Goal: Use online tool/utility: Utilize a website feature to perform a specific function

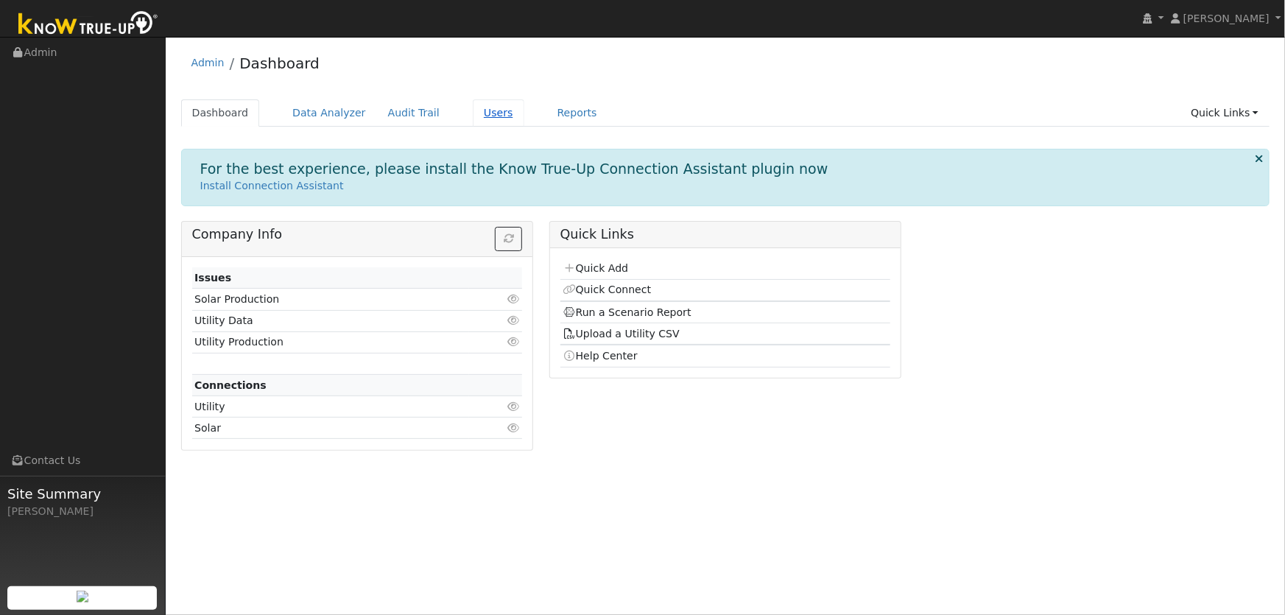
click at [475, 119] on link "Users" at bounding box center [499, 112] width 52 height 27
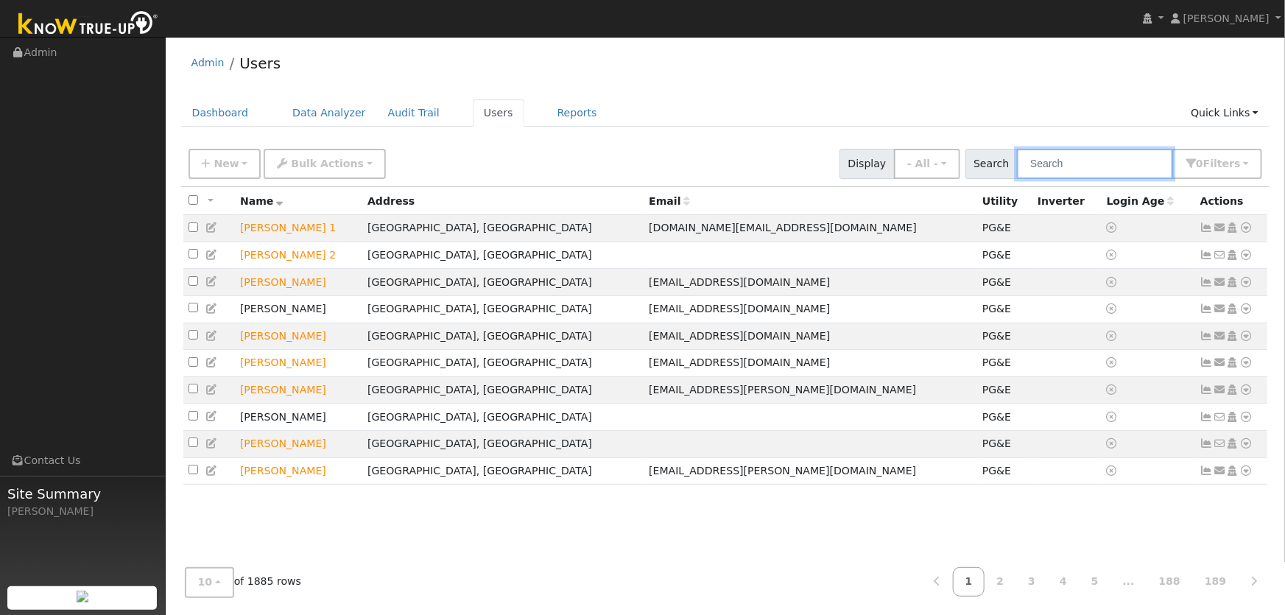
click at [1075, 159] on input "text" at bounding box center [1095, 164] width 156 height 30
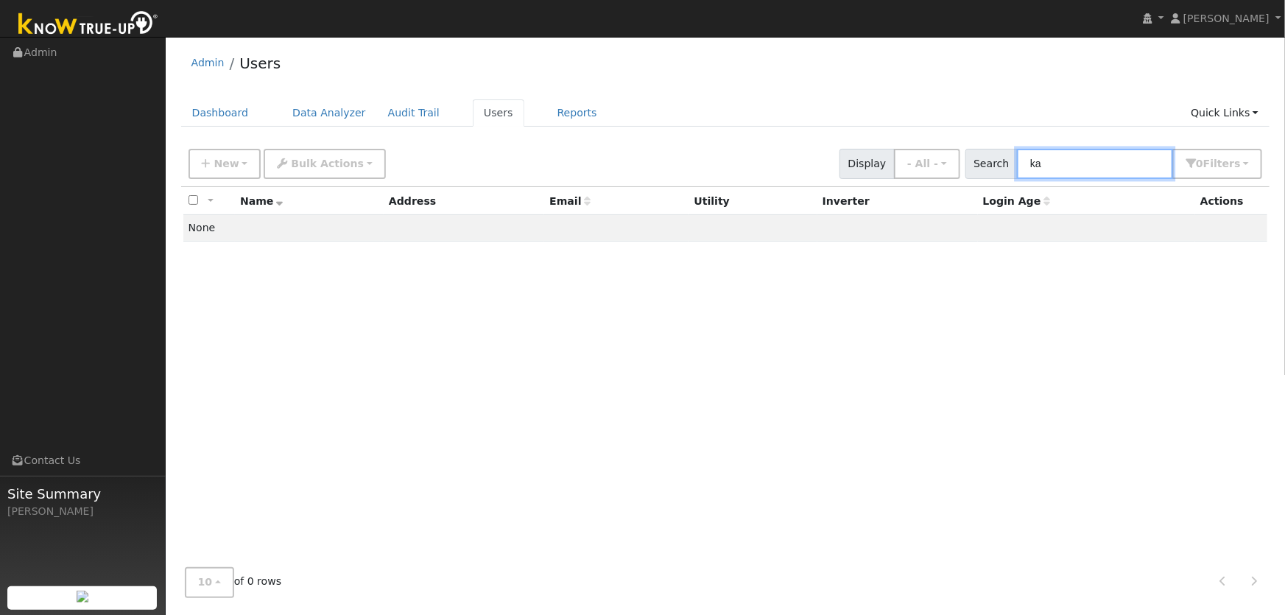
type input "k"
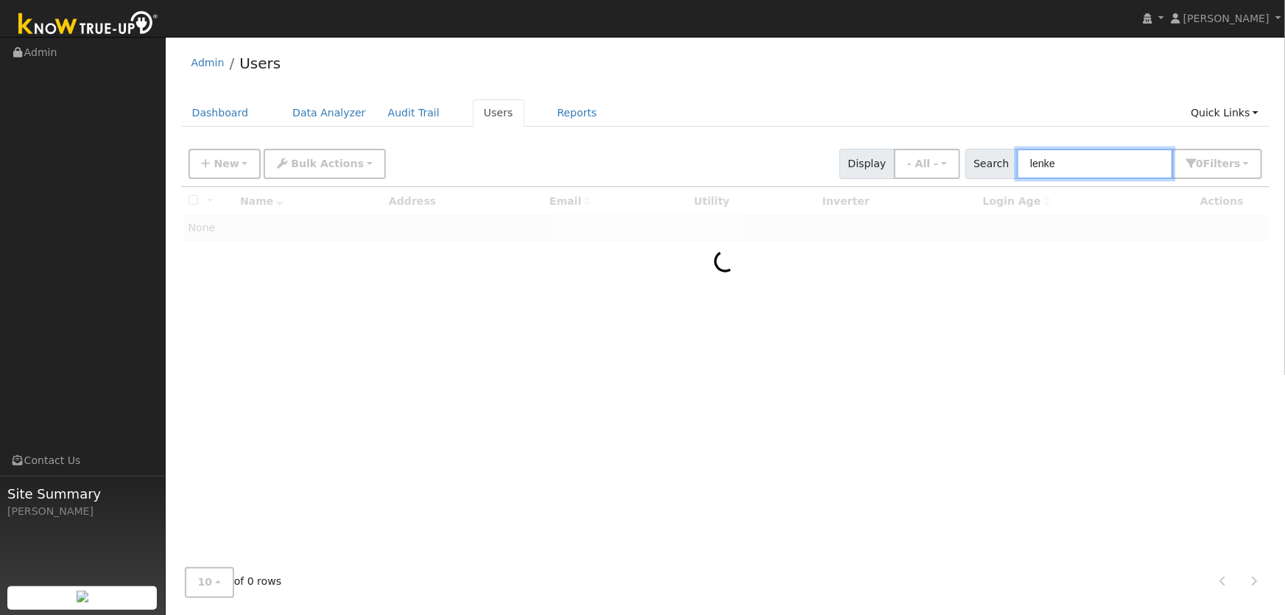
type input "lenke"
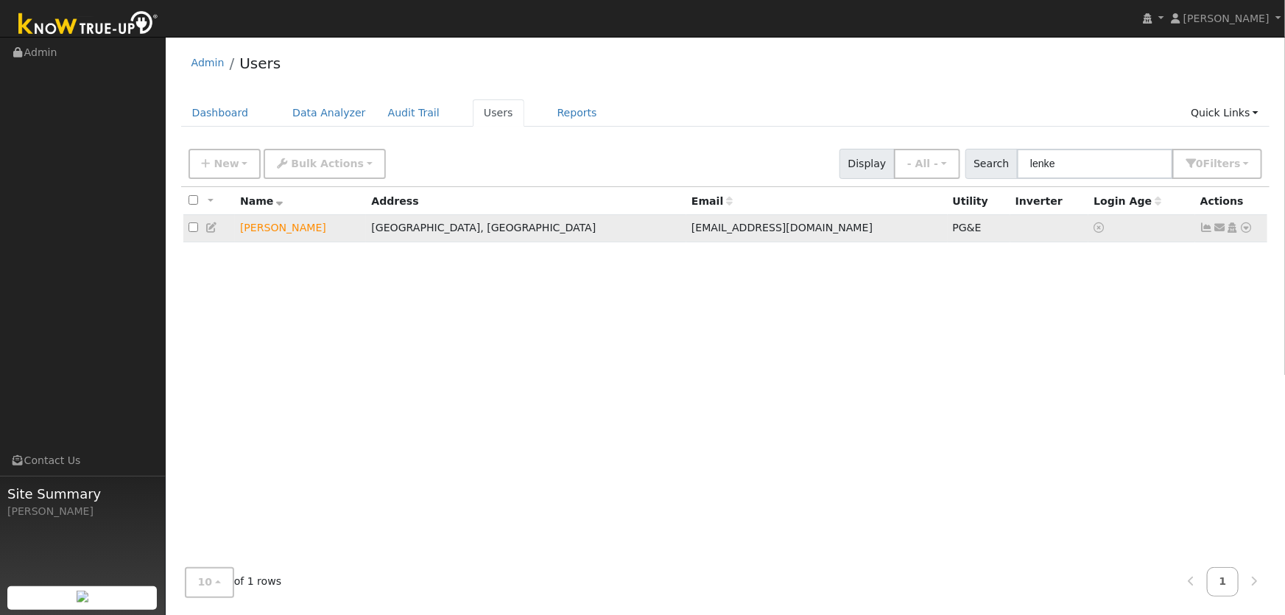
click at [1245, 228] on icon at bounding box center [1246, 227] width 13 height 10
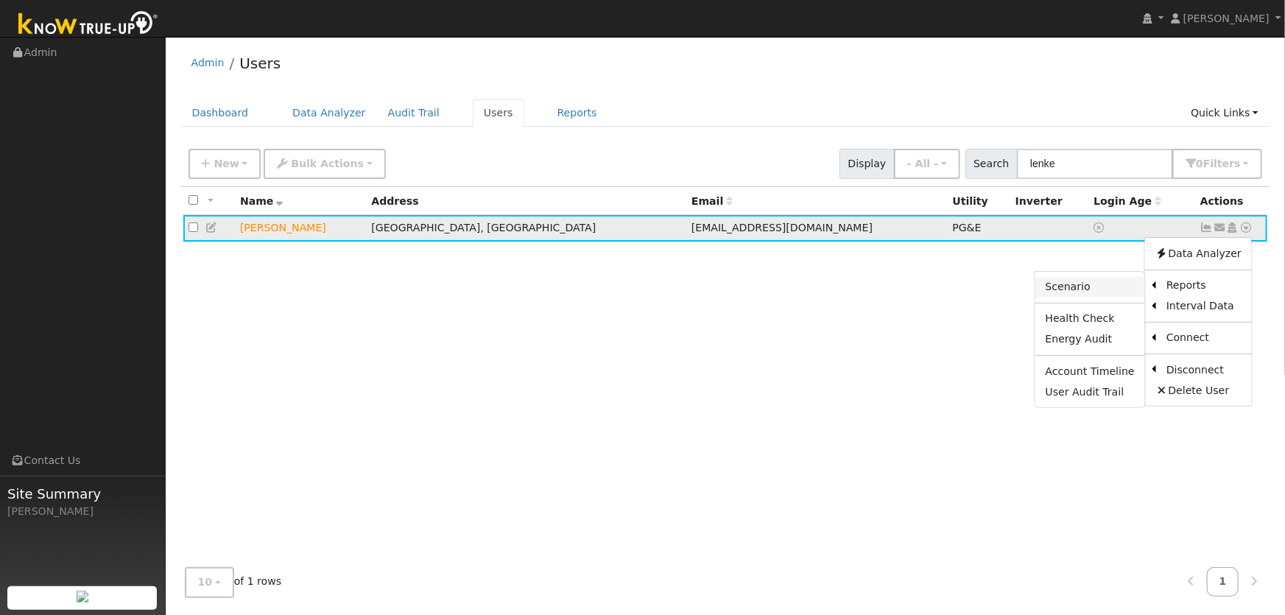
click at [1085, 289] on link "Scenario" at bounding box center [1090, 287] width 110 height 21
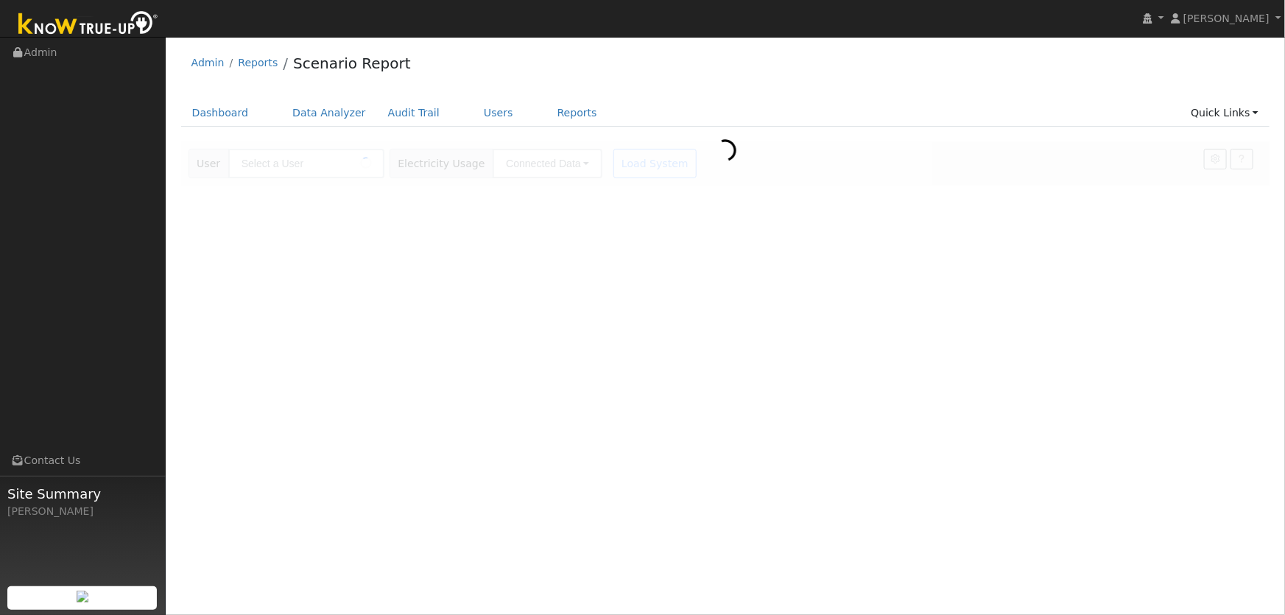
type input "[PERSON_NAME]"
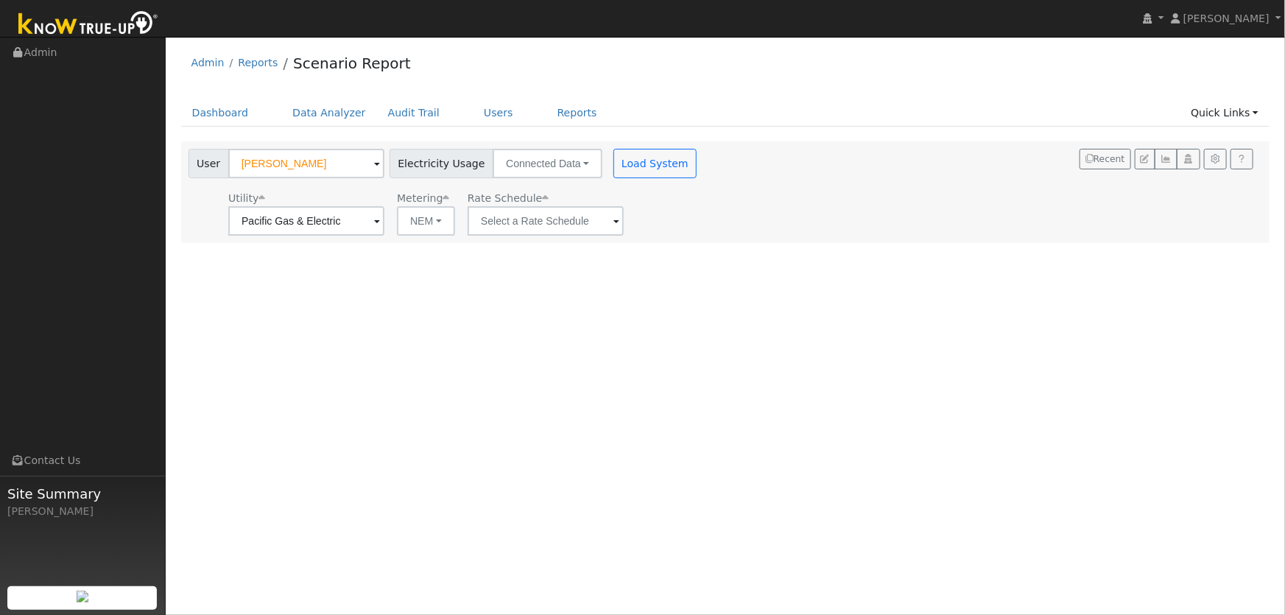
click at [613, 220] on span at bounding box center [616, 222] width 6 height 17
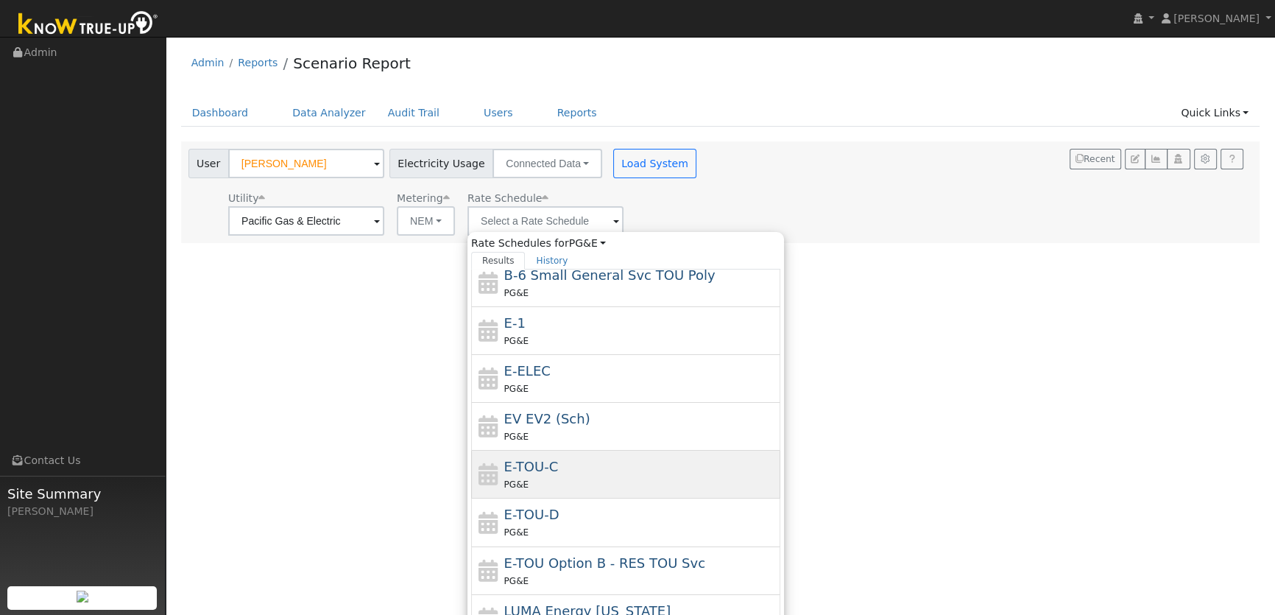
scroll to position [255, 0]
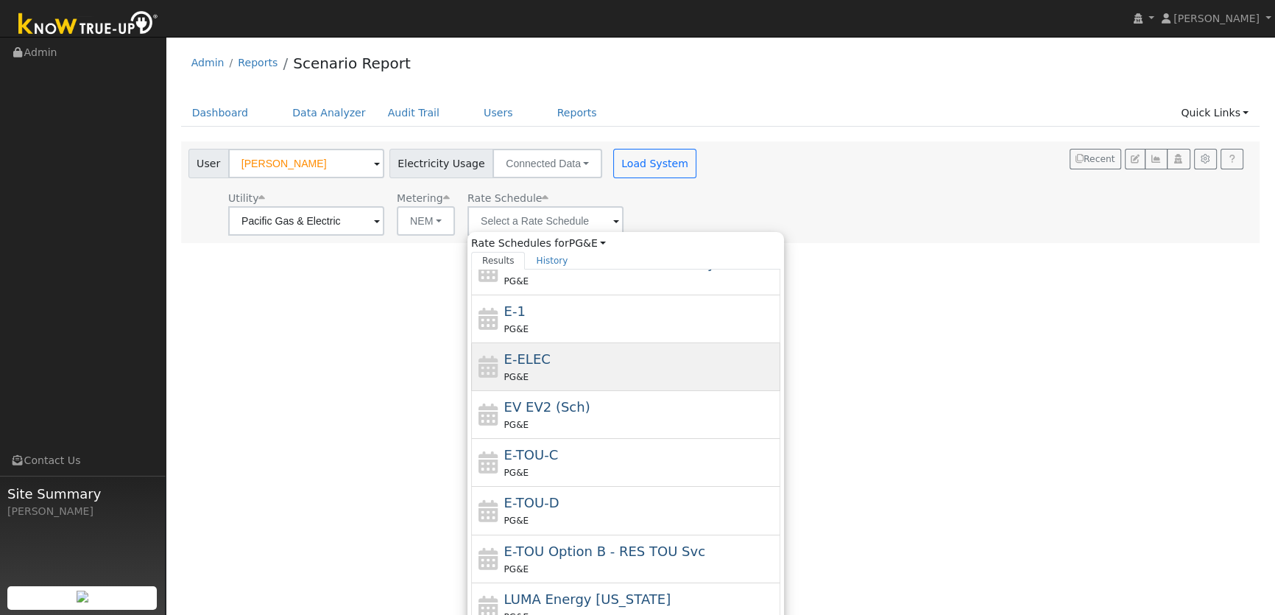
click at [548, 374] on div "PG&E" at bounding box center [640, 376] width 273 height 15
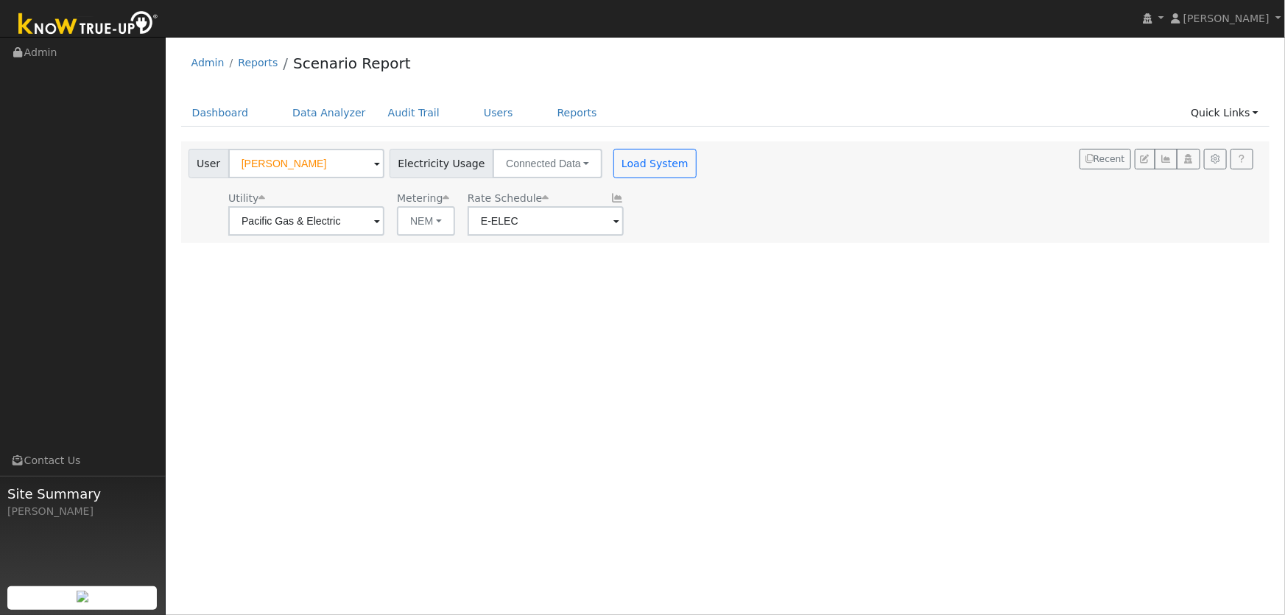
click at [616, 222] on span at bounding box center [616, 222] width 6 height 17
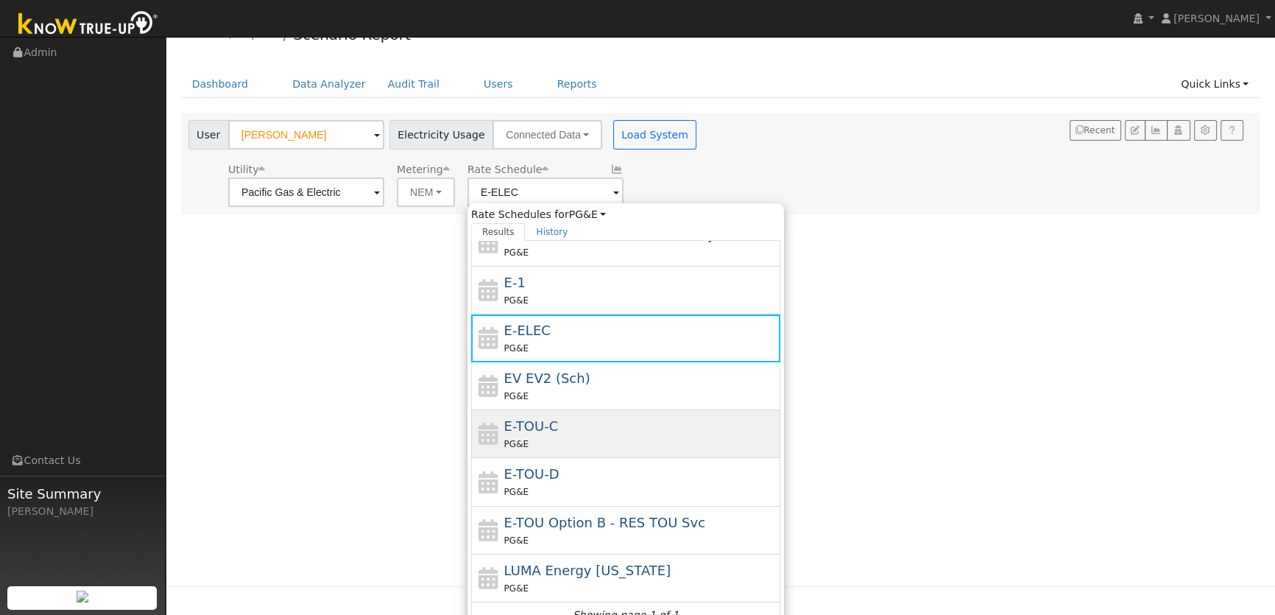
scroll to position [44, 0]
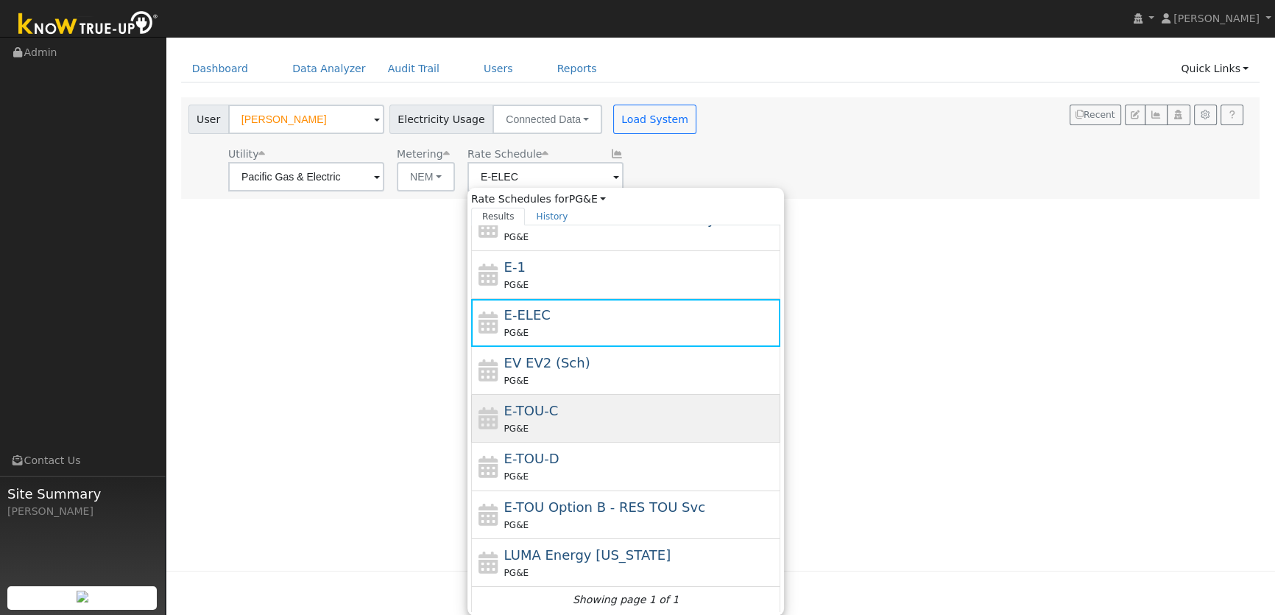
click at [582, 417] on div "E-TOU-C PG&E" at bounding box center [640, 418] width 273 height 35
type input "E-TOU-C"
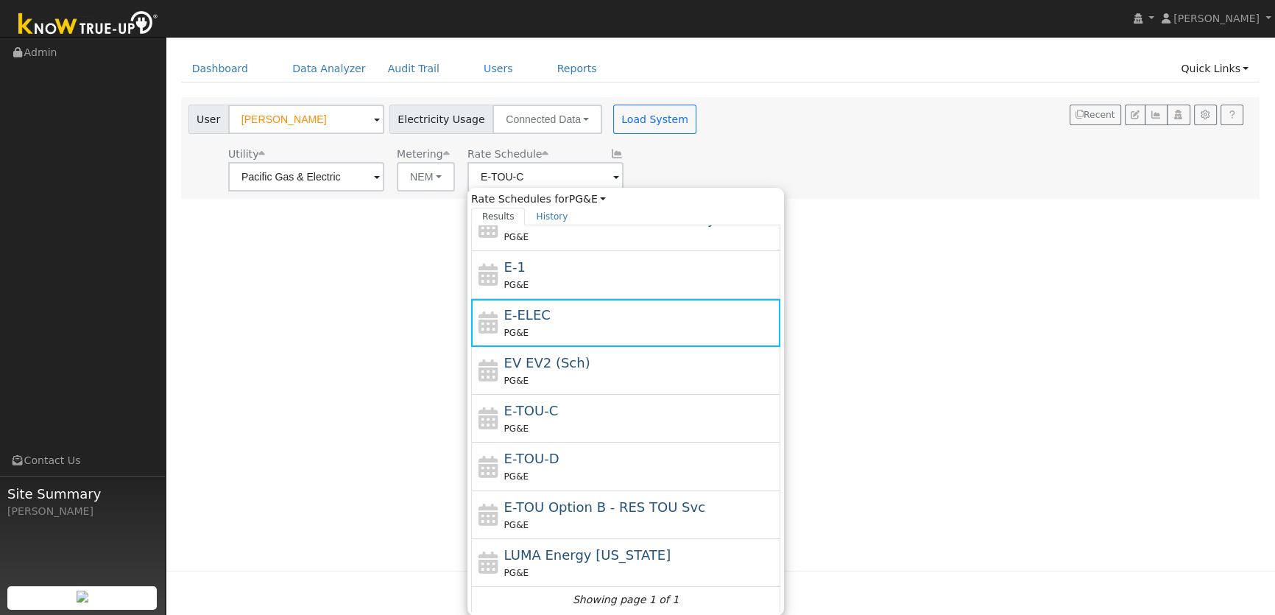
scroll to position [0, 0]
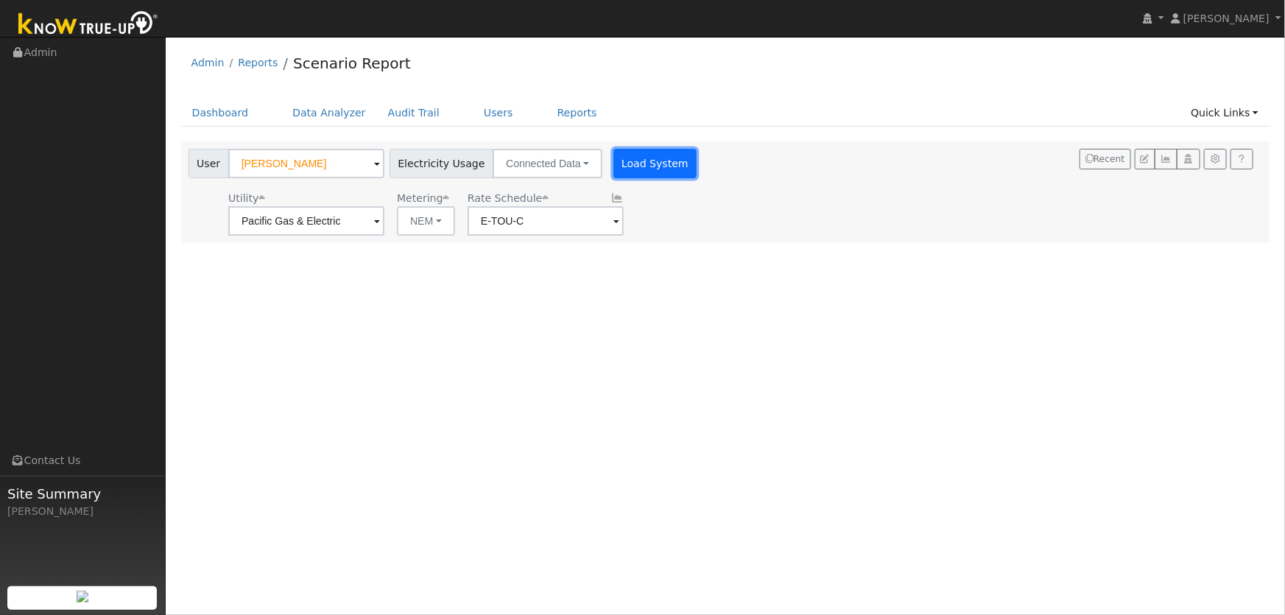
click at [644, 167] on button "Load System" at bounding box center [655, 163] width 84 height 29
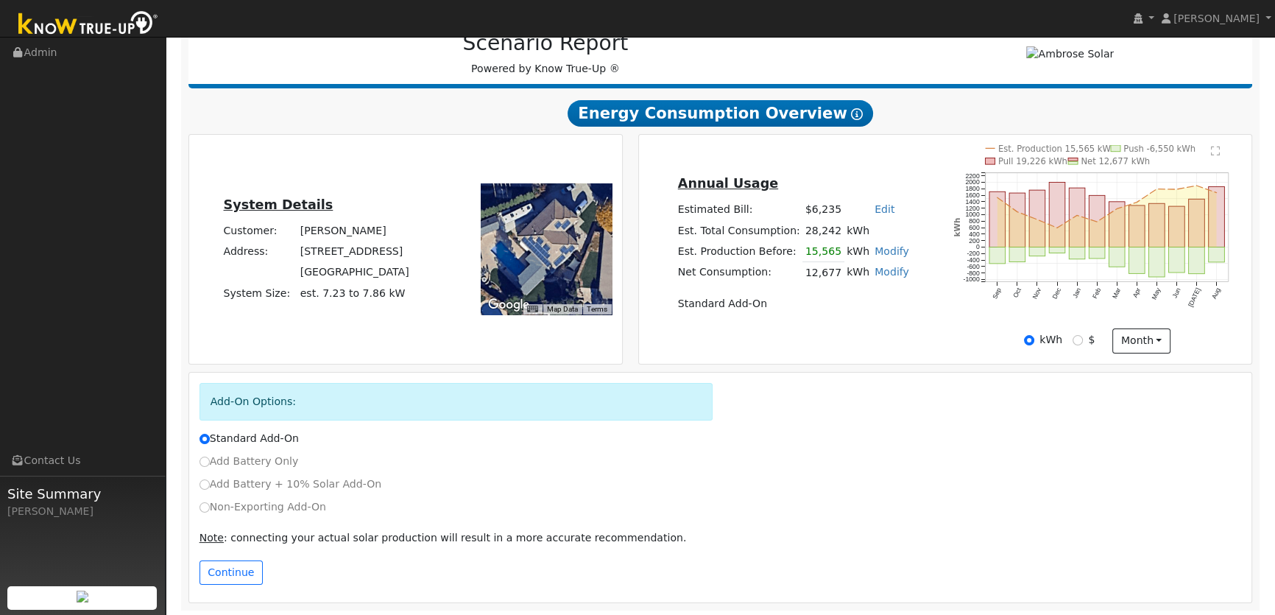
scroll to position [202, 0]
click at [208, 504] on input "Non-Exporting Add-On" at bounding box center [205, 506] width 10 height 10
radio input "true"
radio input "false"
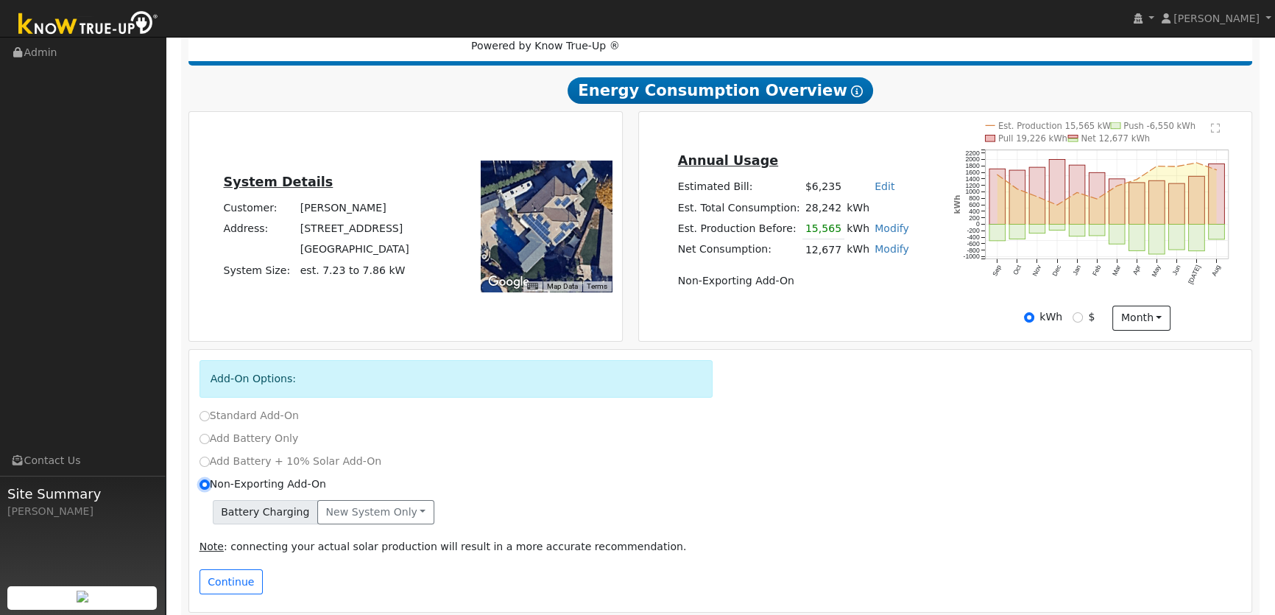
scroll to position [235, 0]
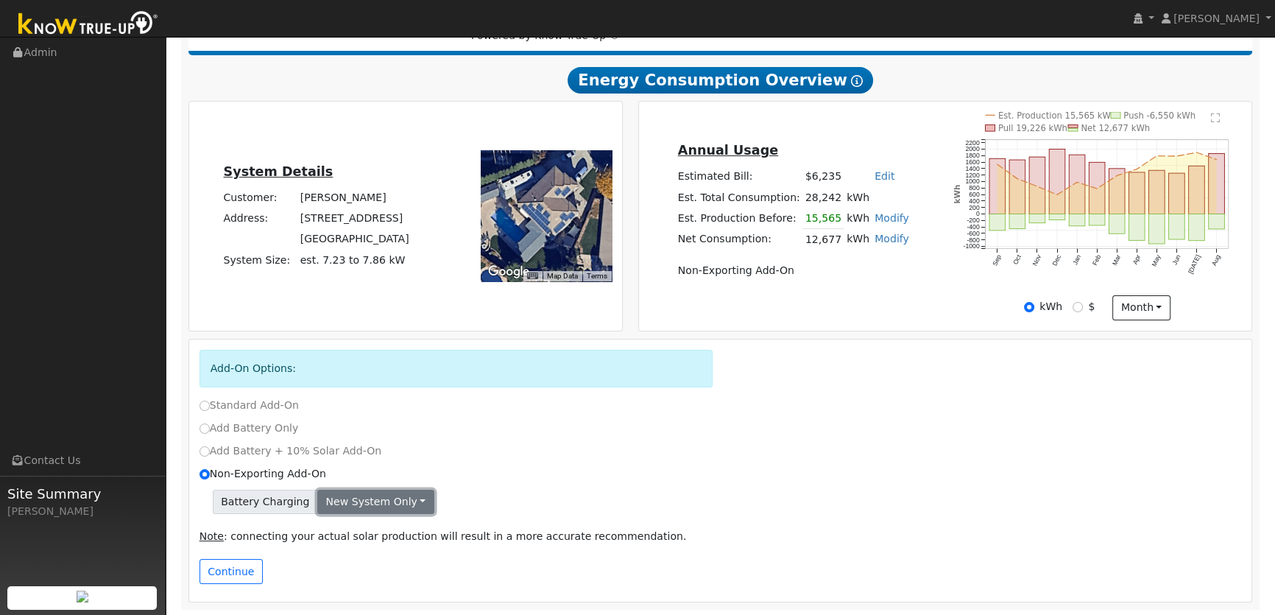
click at [379, 501] on button "New system only" at bounding box center [375, 502] width 117 height 25
click at [478, 499] on div "Battery Charging New system only New system only Both systems" at bounding box center [721, 502] width 1043 height 25
click at [392, 504] on button "New system only" at bounding box center [375, 502] width 117 height 25
click at [537, 459] on div "Add Battery + 10% Solar Add-On" at bounding box center [720, 454] width 1058 height 23
click at [394, 504] on button "New system only" at bounding box center [375, 502] width 117 height 25
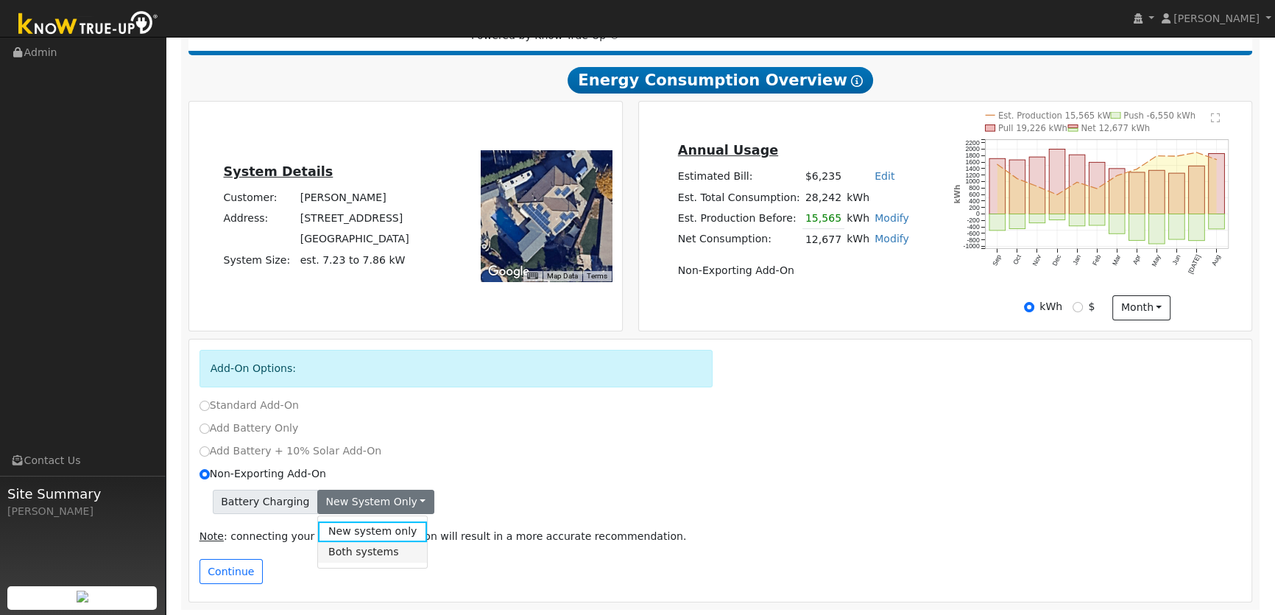
click at [362, 548] on link "Both systems" at bounding box center [373, 552] width 110 height 21
drag, startPoint x: 531, startPoint y: 480, endPoint x: 523, endPoint y: 485, distance: 9.6
click at [532, 480] on div "Non-Exporting Add-On" at bounding box center [720, 477] width 1058 height 23
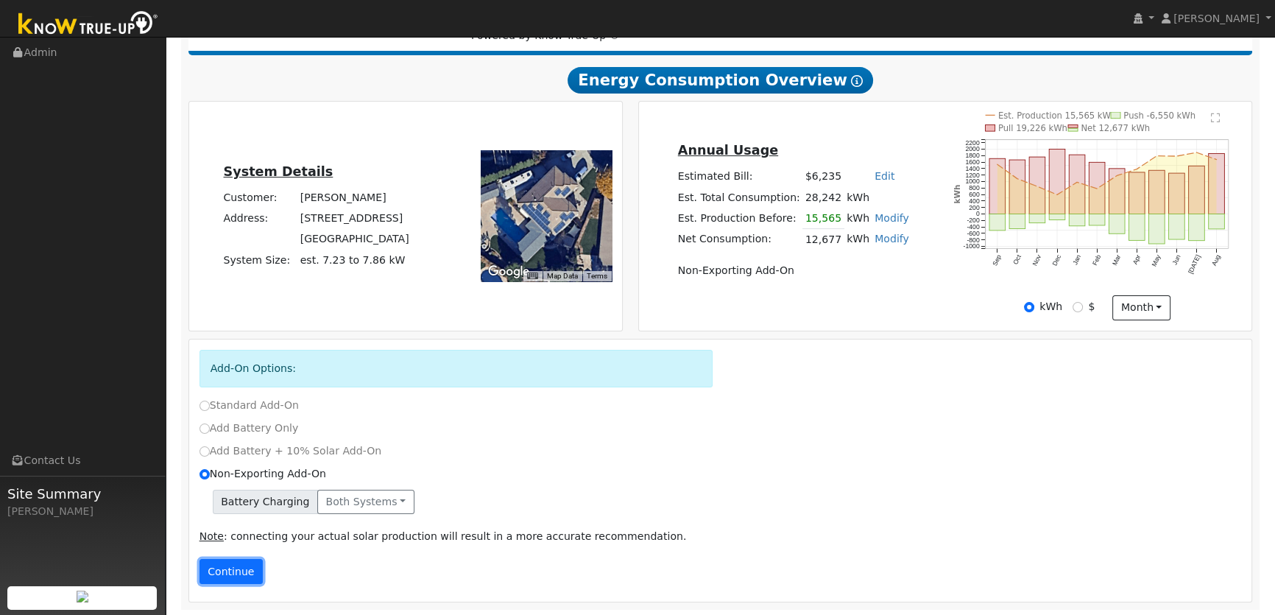
click at [231, 571] on button "Continue" at bounding box center [231, 571] width 63 height 25
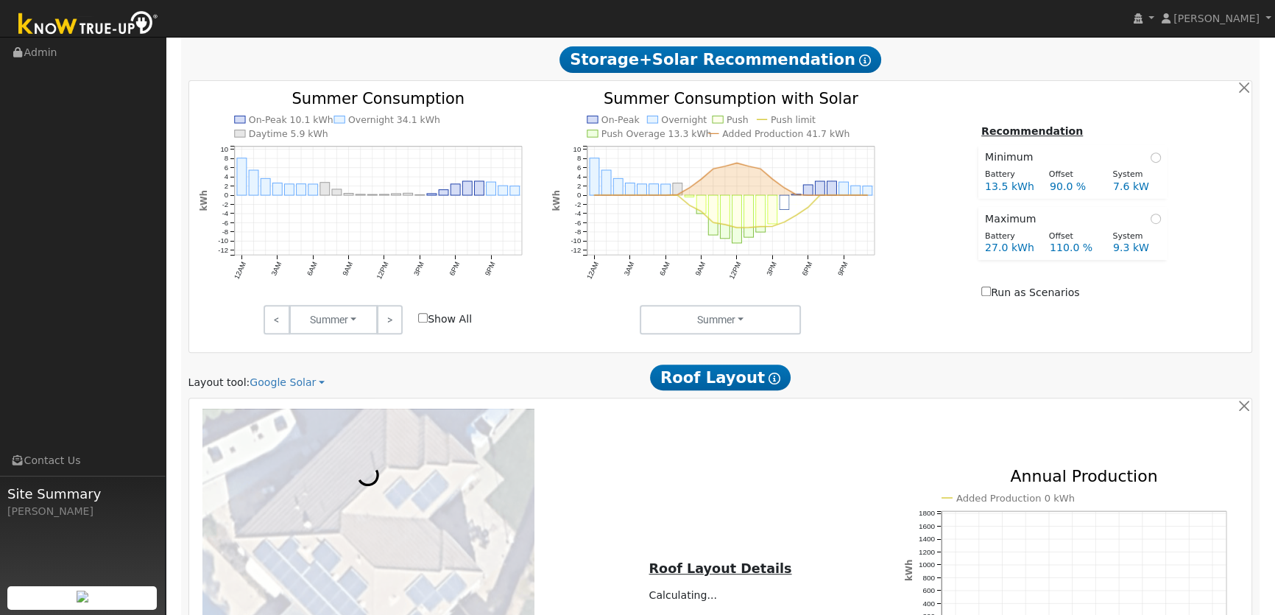
scroll to position [1048, 0]
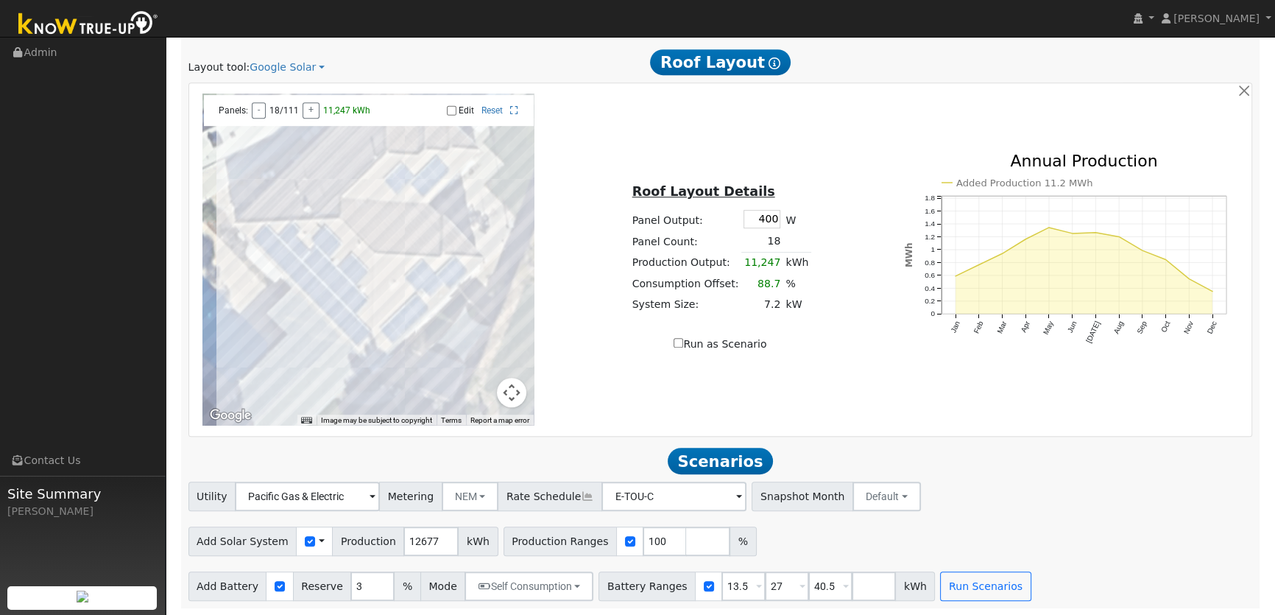
click at [319, 541] on span at bounding box center [322, 541] width 6 height 15
click at [325, 568] on link "Use CSV Data" at bounding box center [359, 567] width 102 height 21
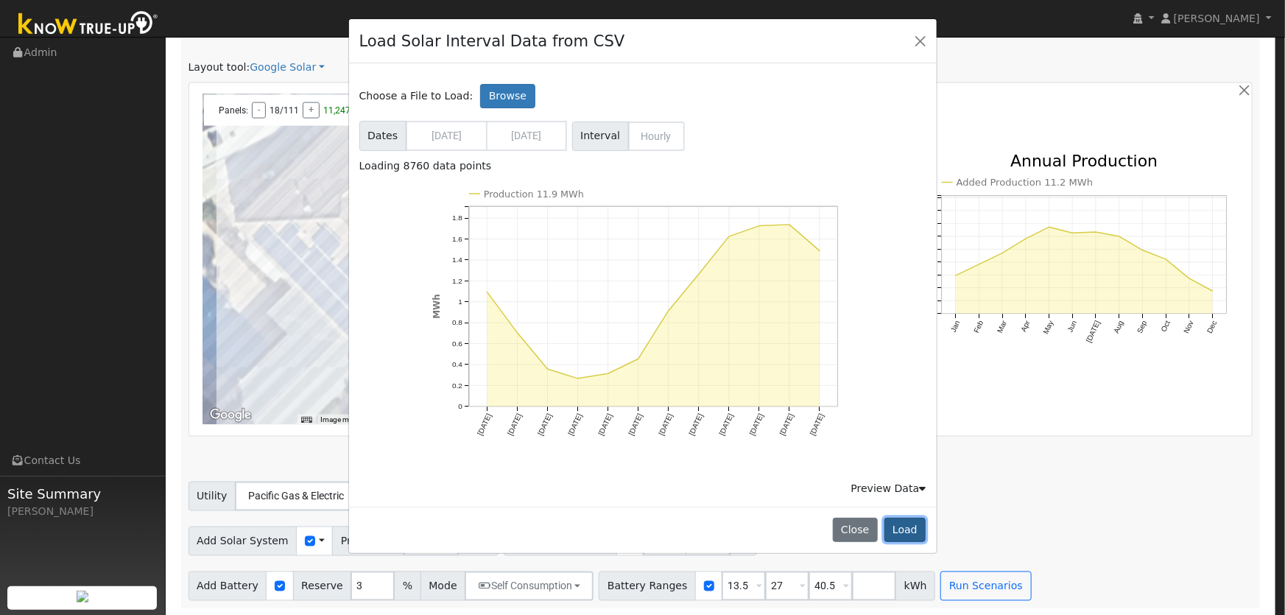
click at [914, 530] on button "Load" at bounding box center [905, 530] width 42 height 25
type input "11944"
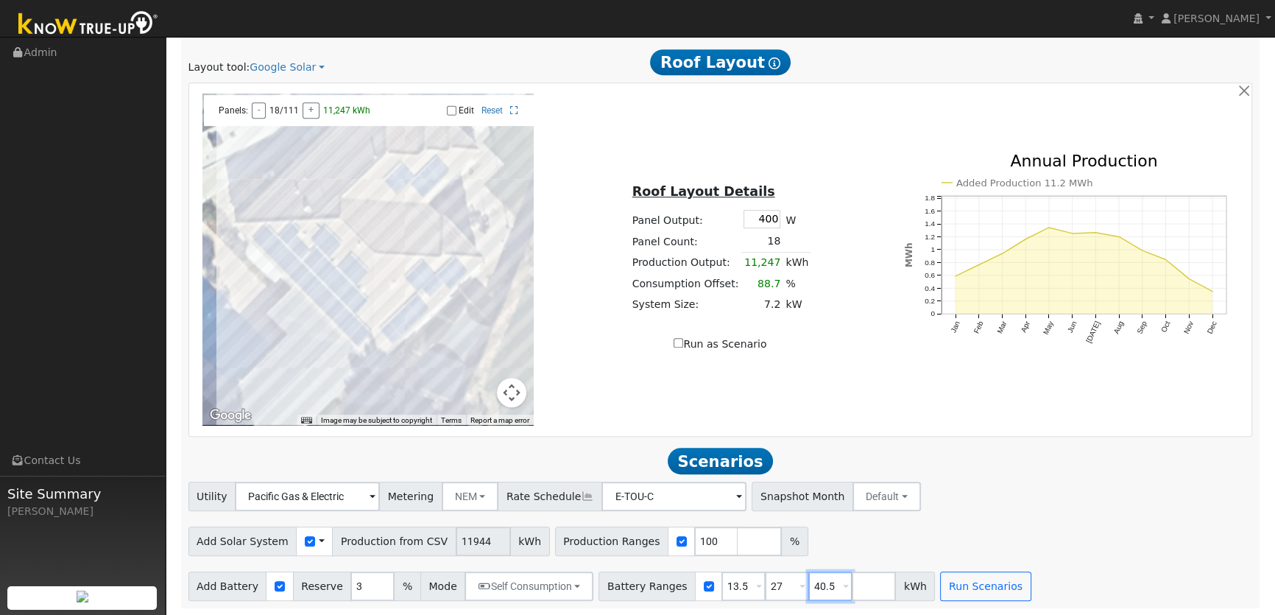
drag, startPoint x: 810, startPoint y: 586, endPoint x: 767, endPoint y: 587, distance: 42.7
click at [767, 587] on div "Battery Ranges 13.5 Overrides Reserve % Mode None None Self Consumption Peak Sa…" at bounding box center [767, 585] width 336 height 29
click at [902, 581] on button "Run Scenarios" at bounding box center [942, 585] width 91 height 29
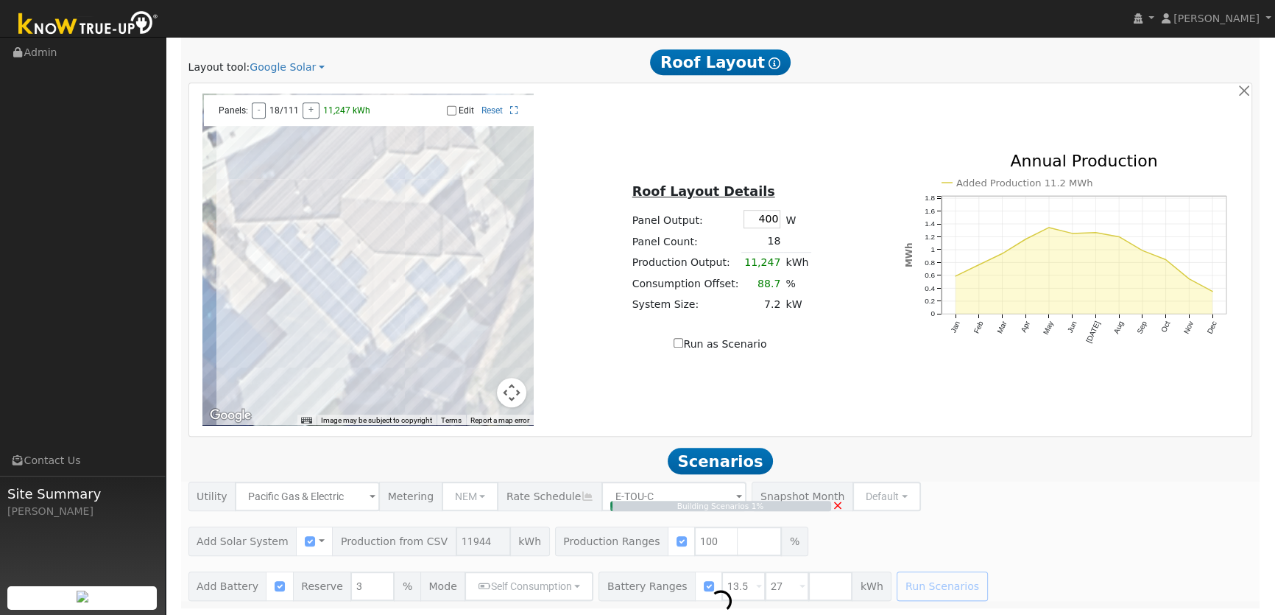
type input "8.0"
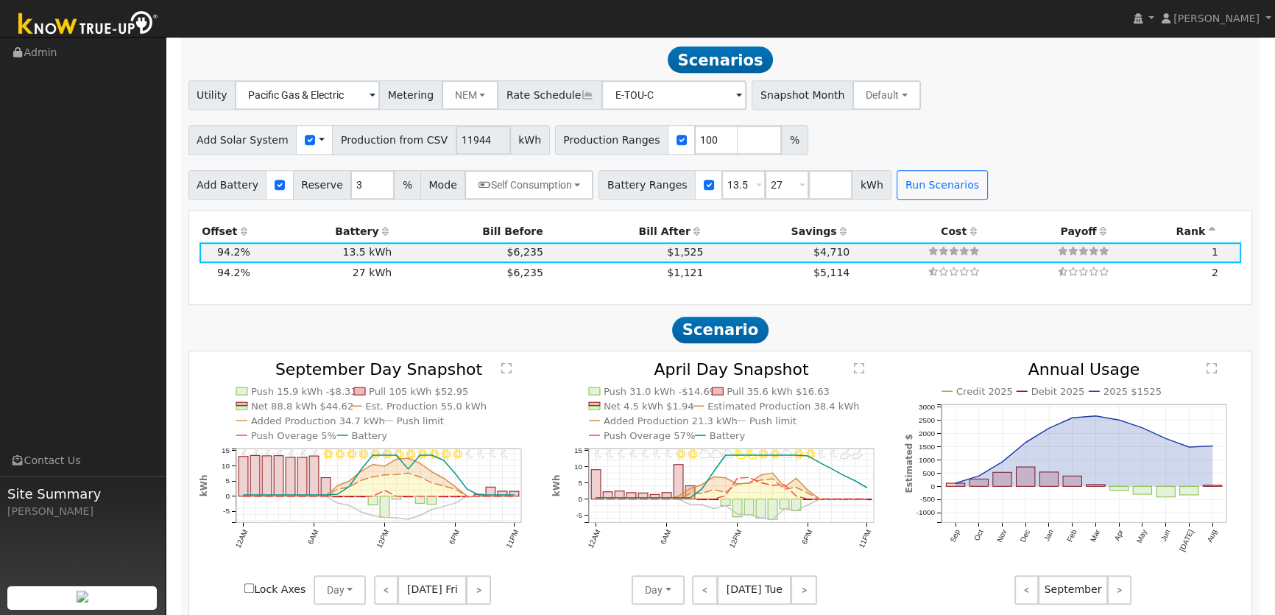
scroll to position [1450, 0]
click at [610, 279] on td "$1,121" at bounding box center [626, 272] width 161 height 21
type input "$32,400"
type input "$18,081"
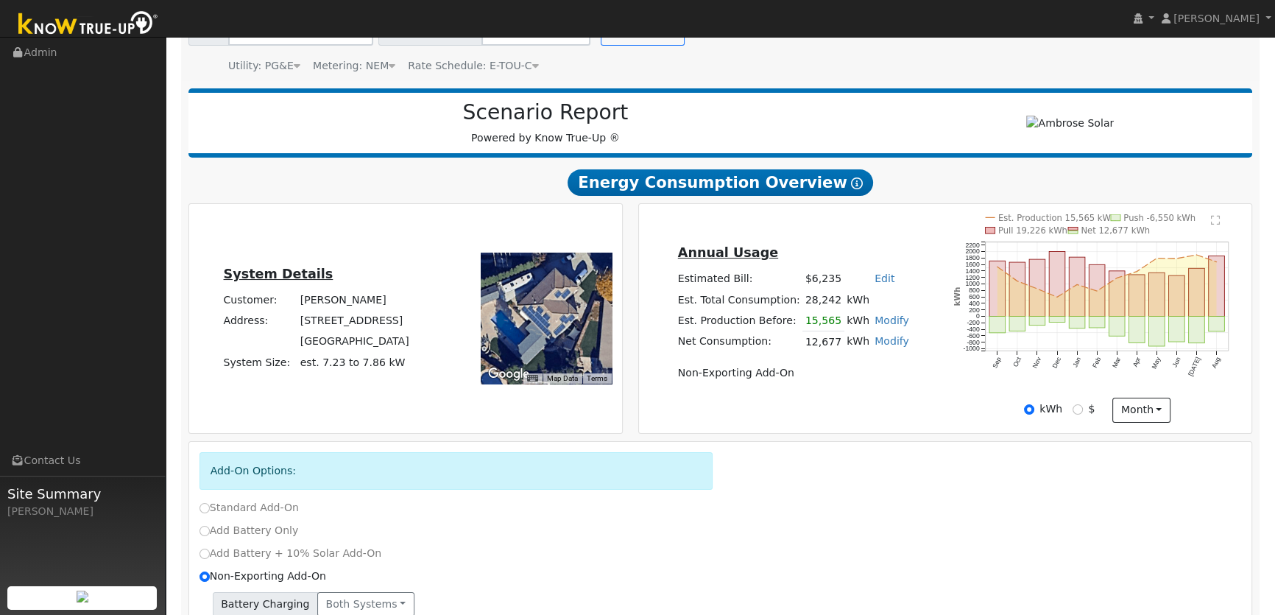
scroll to position [133, 0]
click at [878, 344] on link "Modify" at bounding box center [892, 340] width 35 height 12
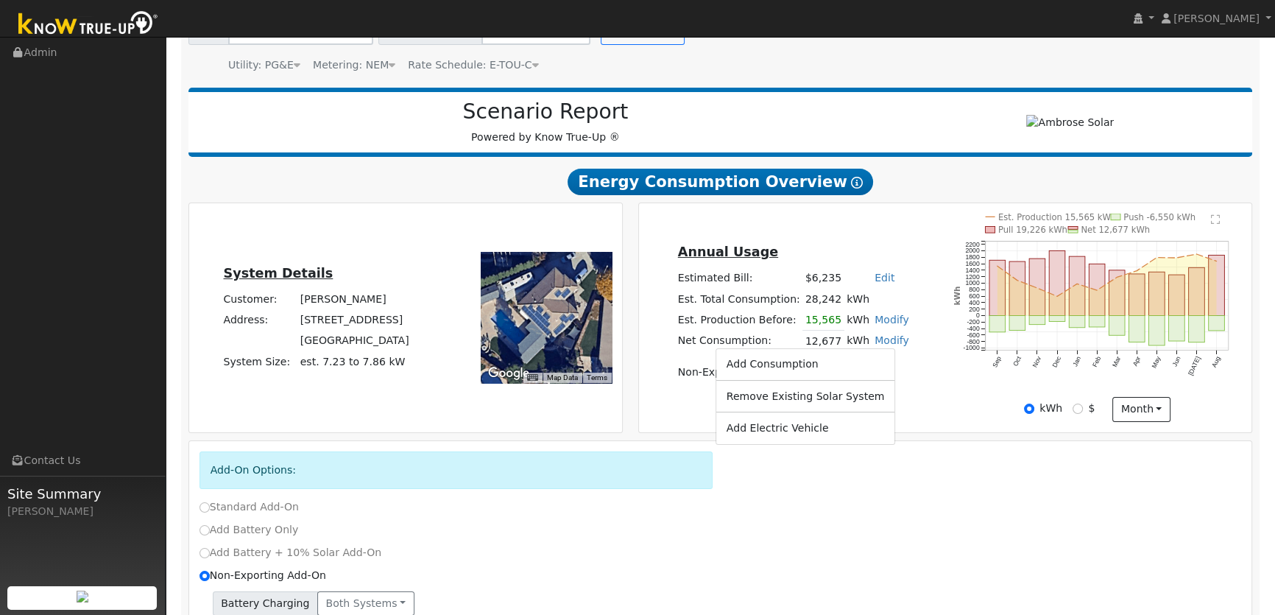
click at [702, 388] on div "Annual Usage Estimated Bill: $6,235 Edit Estimated Bill $ Annual Est. Total Con…" at bounding box center [793, 317] width 304 height 151
drag, startPoint x: 801, startPoint y: 343, endPoint x: 859, endPoint y: 347, distance: 57.5
click at [859, 347] on tr "Net Consumption: 12,677 kWh Modify Add Consumption Remove Existing Solar System…" at bounding box center [793, 341] width 236 height 21
click at [817, 365] on td "Non-Exporting Add-On" at bounding box center [793, 372] width 236 height 21
drag, startPoint x: 800, startPoint y: 342, endPoint x: 856, endPoint y: 348, distance: 56.3
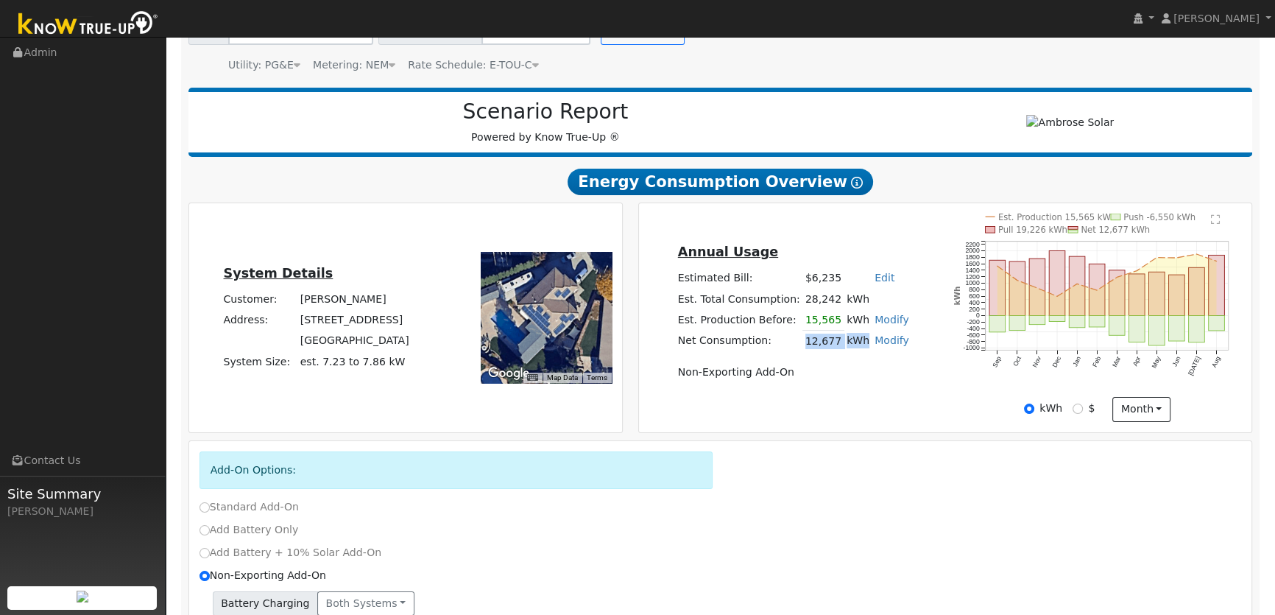
click at [856, 348] on tr "Net Consumption: 12,677 kWh Modify Add Consumption Remove Existing Solar System…" at bounding box center [793, 341] width 236 height 21
click at [853, 353] on table "Annual Usage Estimated Bill: $6,235 Edit Estimated Bill $ Annual Est. Total Con…" at bounding box center [793, 312] width 236 height 141
click at [875, 342] on link "Modify" at bounding box center [892, 340] width 35 height 12
click at [807, 398] on link "Remove Existing Solar System" at bounding box center [805, 396] width 179 height 21
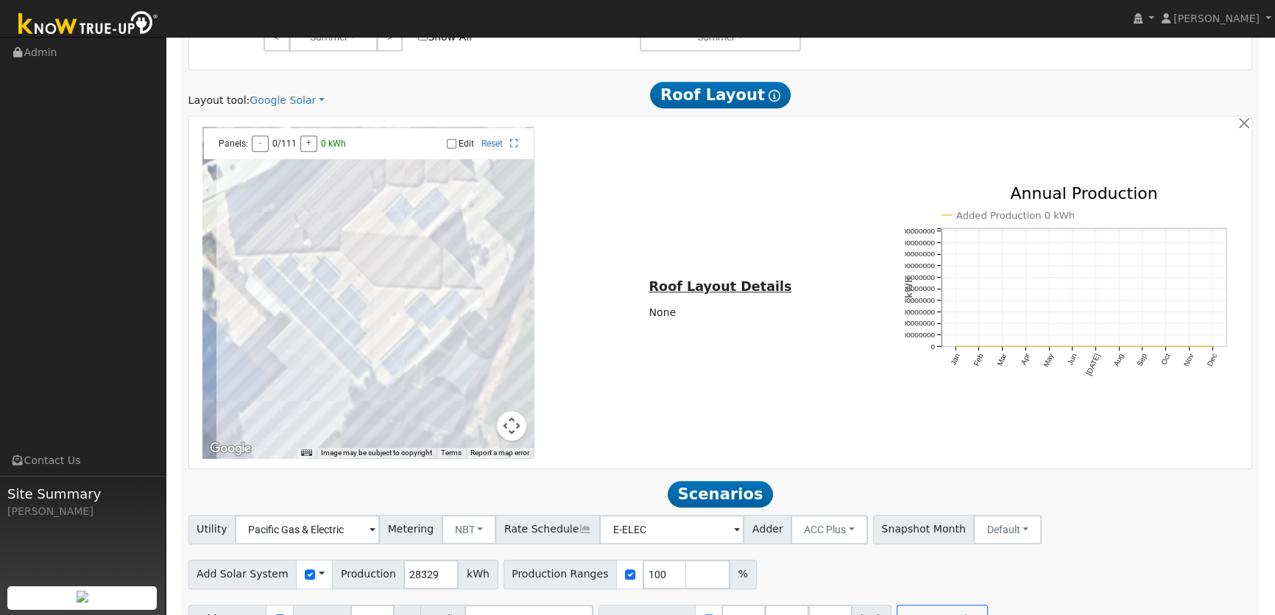
scroll to position [847, 0]
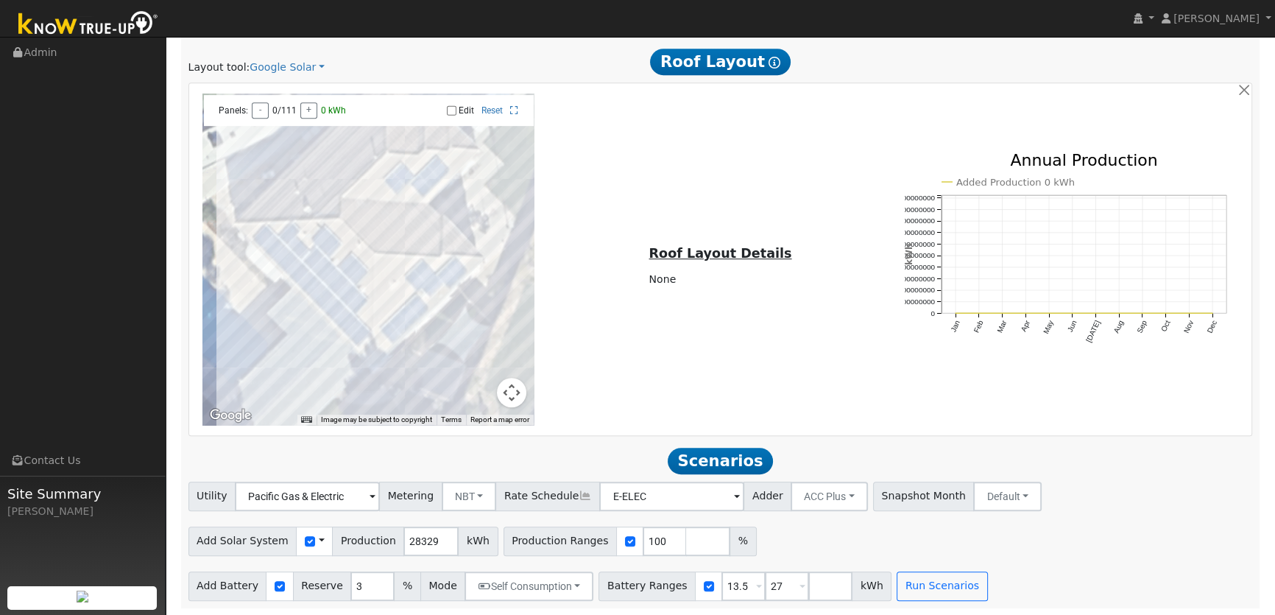
click at [319, 543] on span at bounding box center [322, 540] width 6 height 15
click at [331, 569] on link "Use CSV Data" at bounding box center [359, 567] width 102 height 21
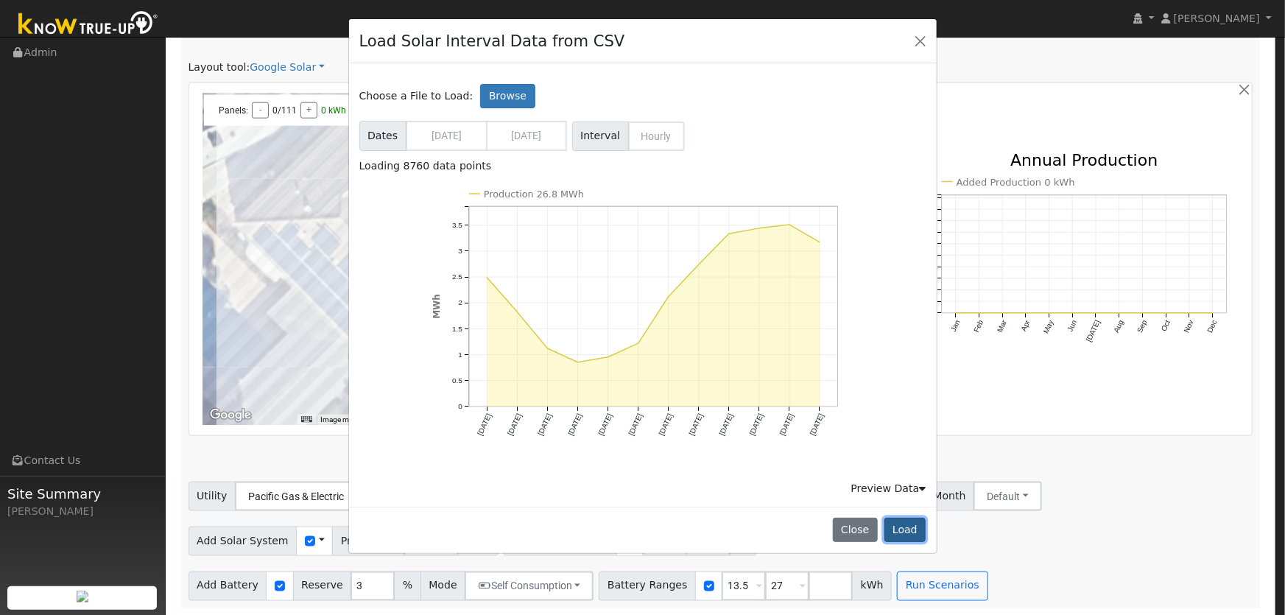
click at [909, 535] on button "Load" at bounding box center [905, 530] width 42 height 25
type input "26785"
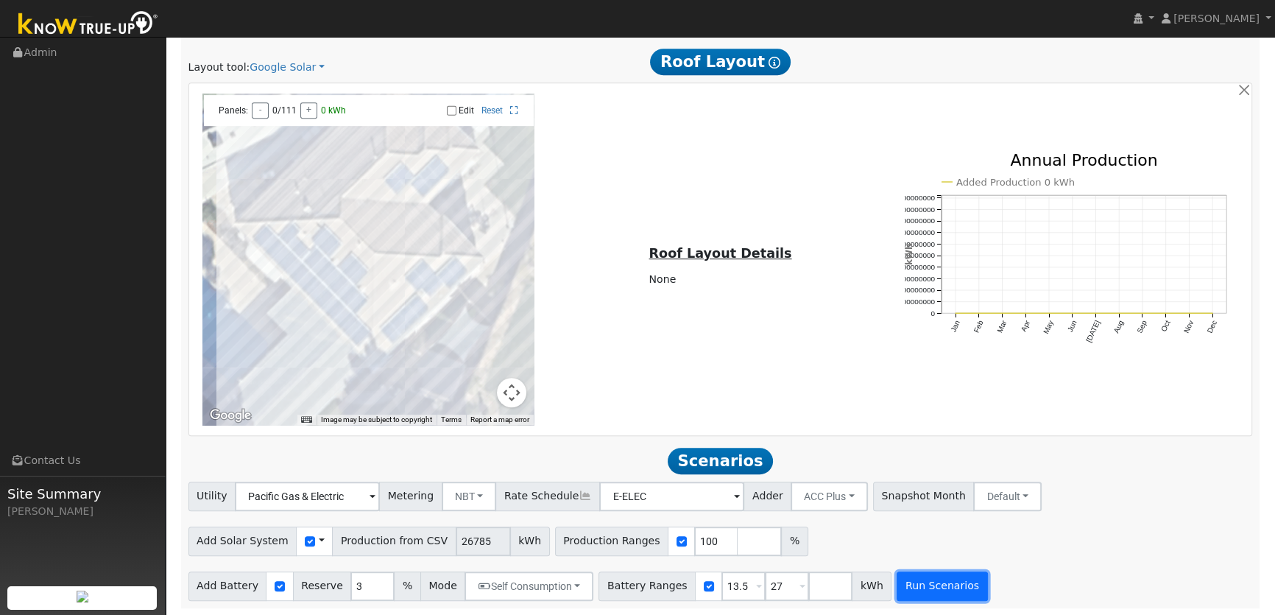
click at [912, 591] on button "Run Scenarios" at bounding box center [942, 585] width 91 height 29
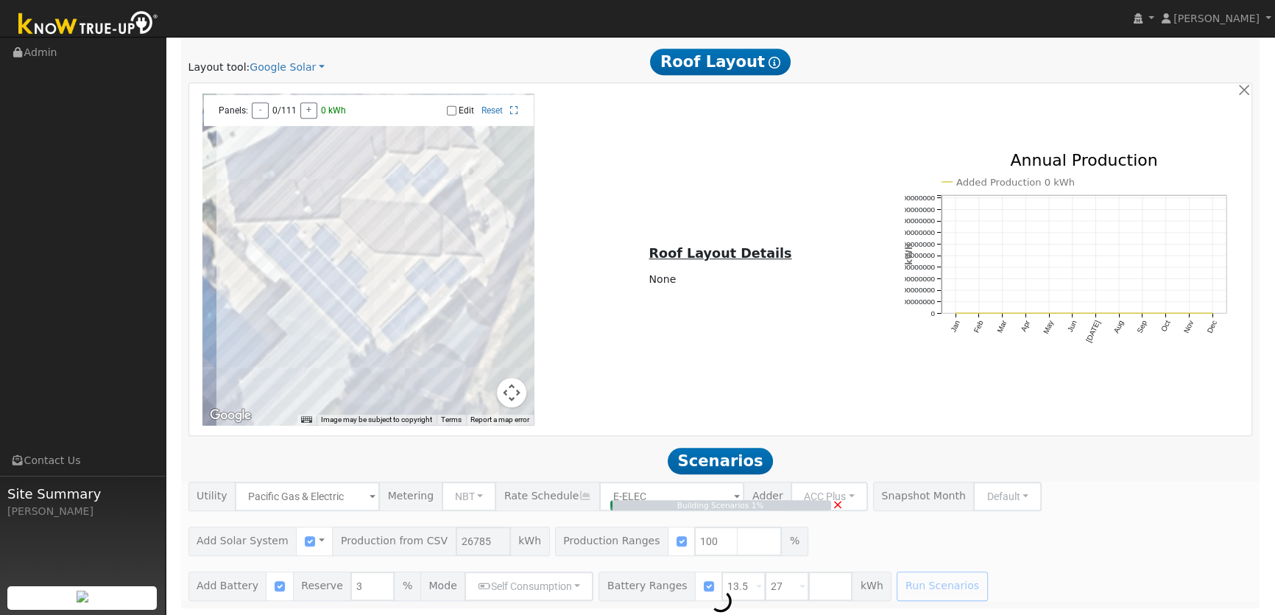
type input "17.9"
type input "$62,498"
type input "$16,200"
type input "$23,609"
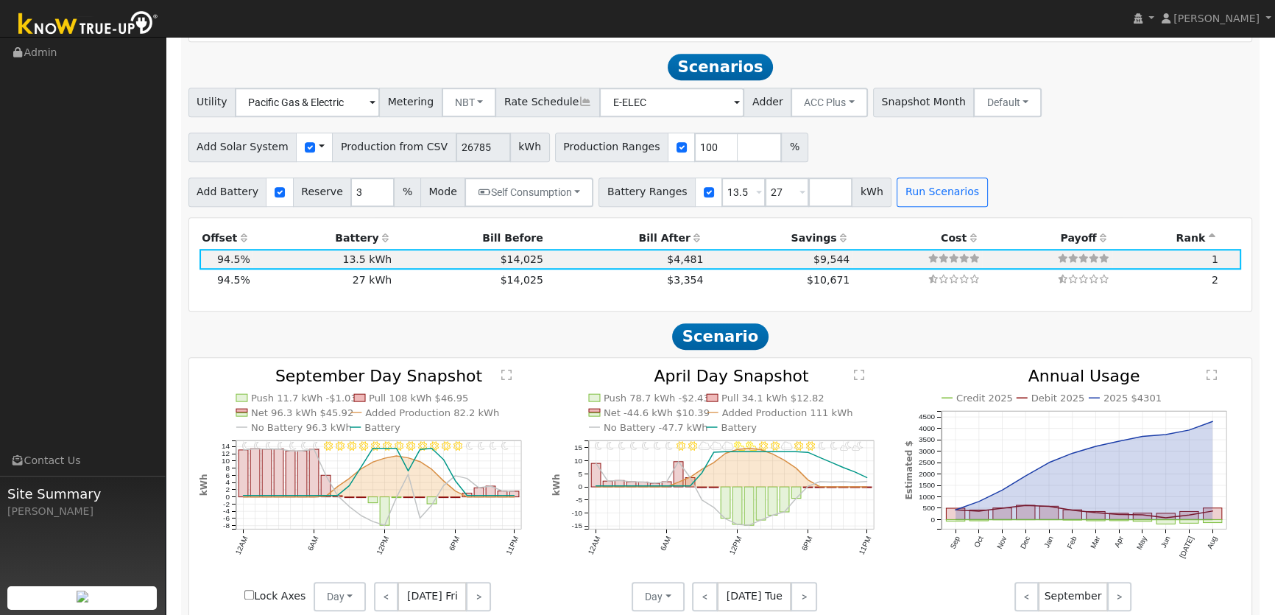
scroll to position [1249, 0]
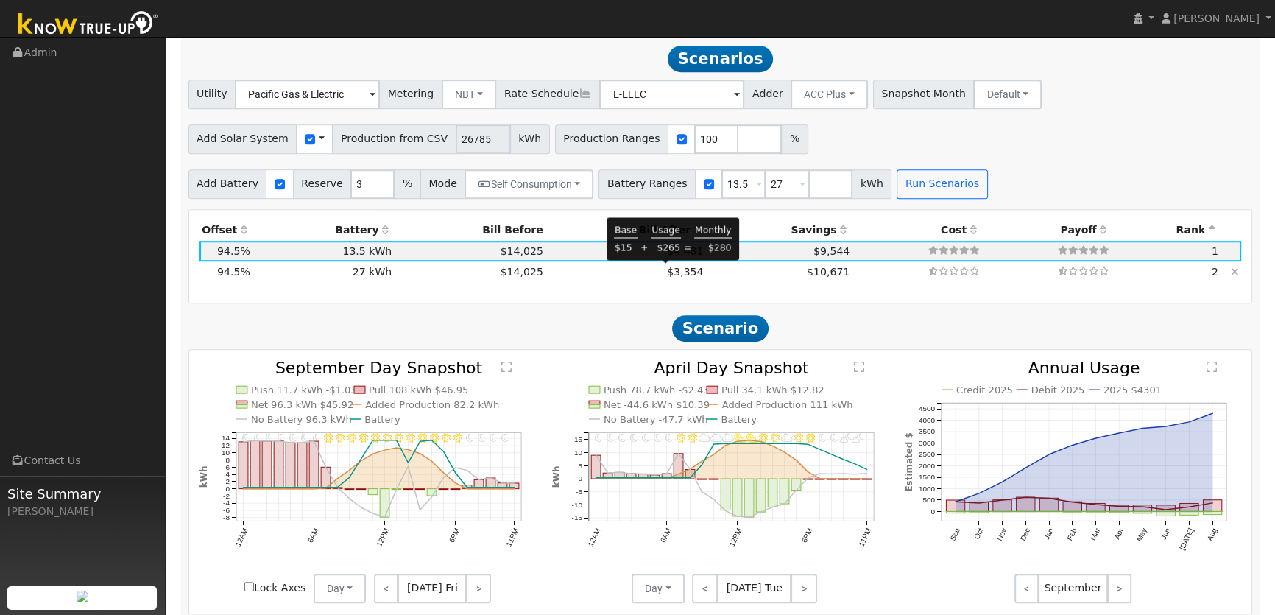
click at [667, 274] on span "$3,354" at bounding box center [685, 272] width 36 height 12
type input "$32,400"
type input "$28,469"
